Goal: Task Accomplishment & Management: Manage account settings

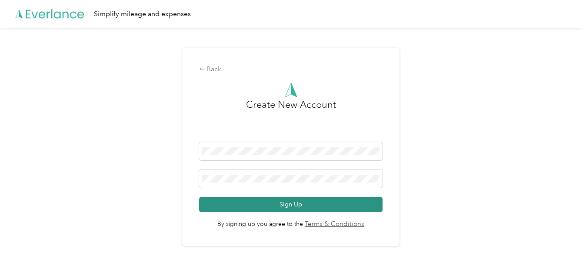
click at [273, 204] on button "Sign Up" at bounding box center [291, 204] width 184 height 15
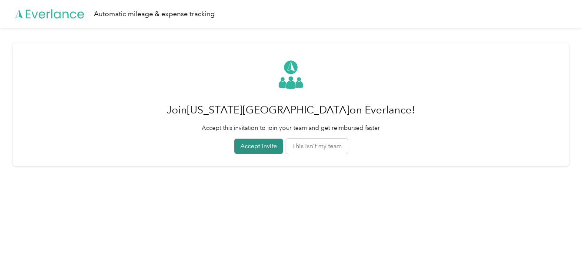
click at [260, 148] on button "Accept invite" at bounding box center [258, 146] width 49 height 15
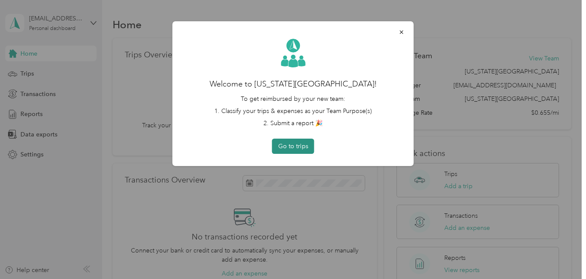
click at [293, 144] on button "Go to trips" at bounding box center [293, 146] width 42 height 15
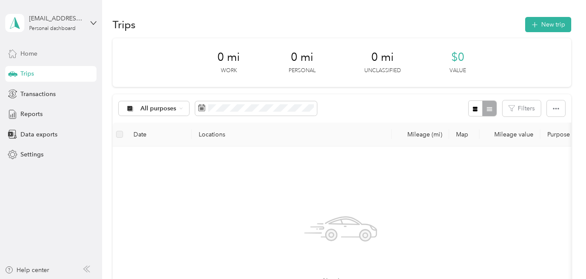
click at [24, 57] on span "Home" at bounding box center [28, 53] width 17 height 9
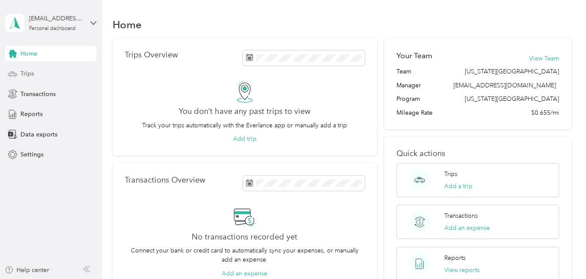
click at [40, 69] on div "Trips" at bounding box center [50, 74] width 91 height 16
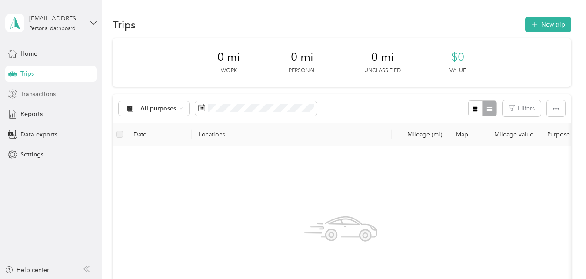
click at [39, 89] on div "Transactions" at bounding box center [50, 94] width 91 height 16
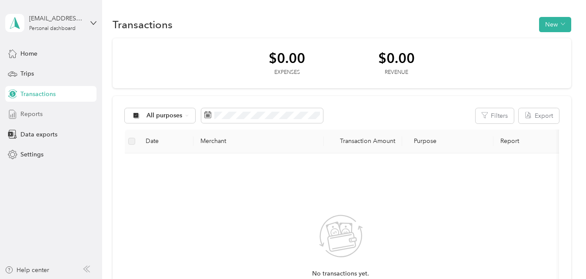
click at [31, 116] on span "Reports" at bounding box center [31, 114] width 22 height 9
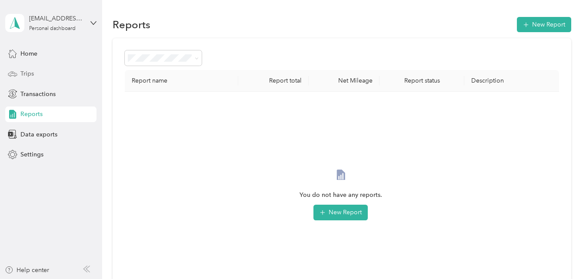
click at [31, 69] on span "Trips" at bounding box center [26, 73] width 13 height 9
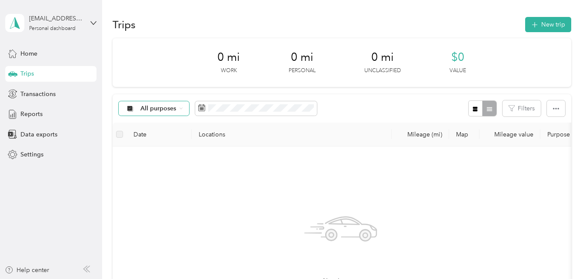
click at [175, 111] on span "All purposes" at bounding box center [159, 109] width 36 height 6
click at [155, 154] on span "AvantStay" at bounding box center [162, 149] width 42 height 9
click at [90, 174] on aside "[EMAIL_ADDRESS][DOMAIN_NAME] Personal dashboard Home Trips Transactions Reports…" at bounding box center [51, 139] width 102 height 279
click at [89, 22] on div "[EMAIL_ADDRESS][DOMAIN_NAME] Personal dashboard" at bounding box center [50, 23] width 91 height 30
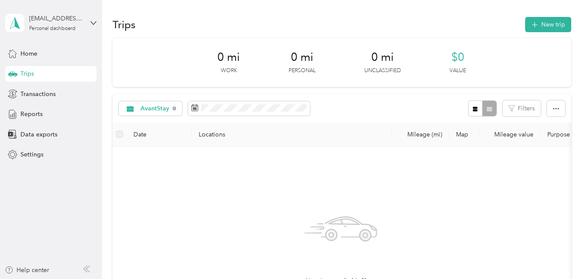
click at [38, 74] on div "Log out" at bounding box center [96, 71] width 171 height 15
